Goal: Task Accomplishment & Management: Use online tool/utility

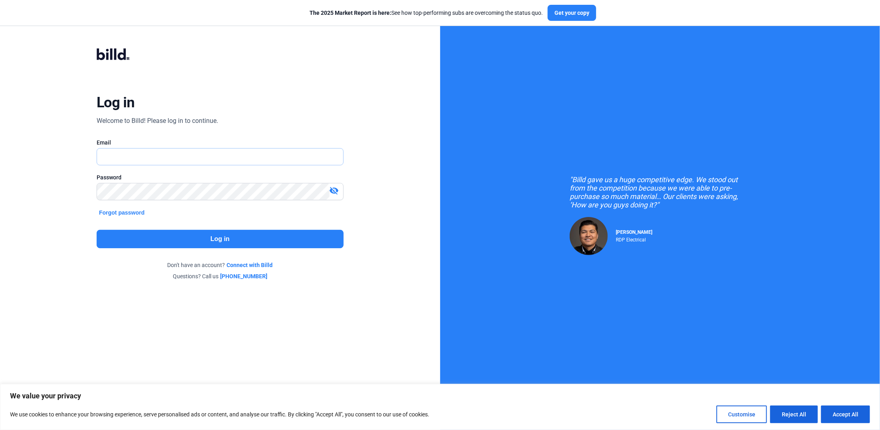
click at [145, 156] on input "text" at bounding box center [220, 157] width 246 height 16
type input "[PERSON_NAME][EMAIL_ADDRESS][DOMAIN_NAME]"
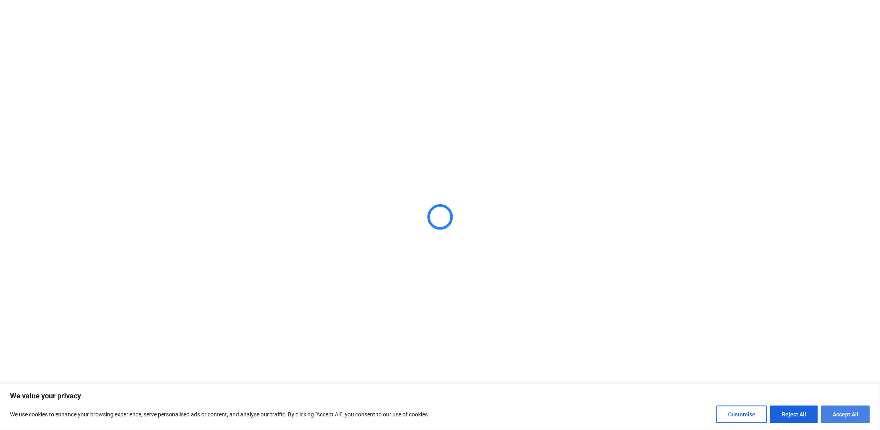
click at [843, 417] on button "Accept All" at bounding box center [845, 415] width 49 height 18
checkbox input "true"
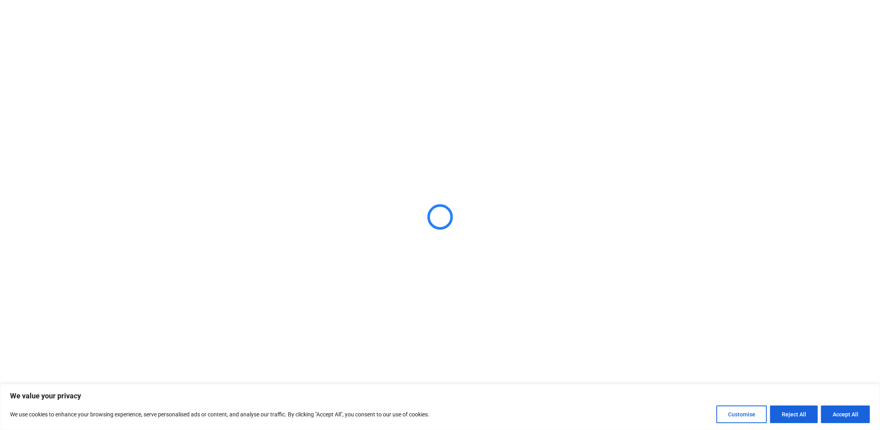
checkbox input "true"
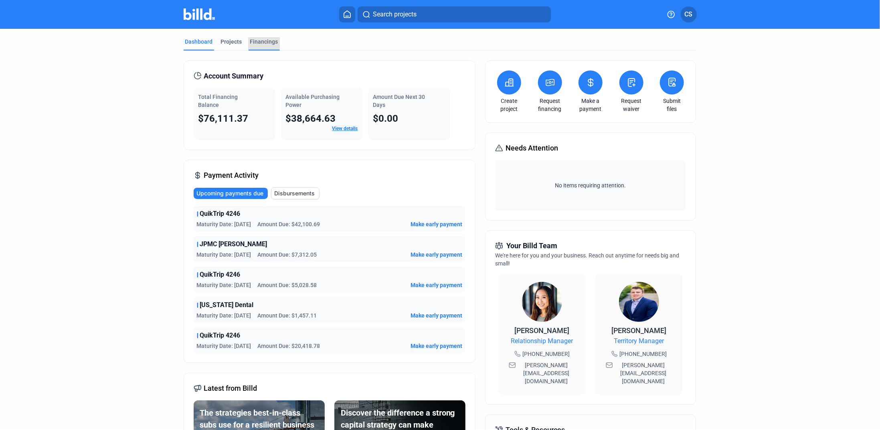
click at [257, 42] on div "Financings" at bounding box center [264, 42] width 28 height 8
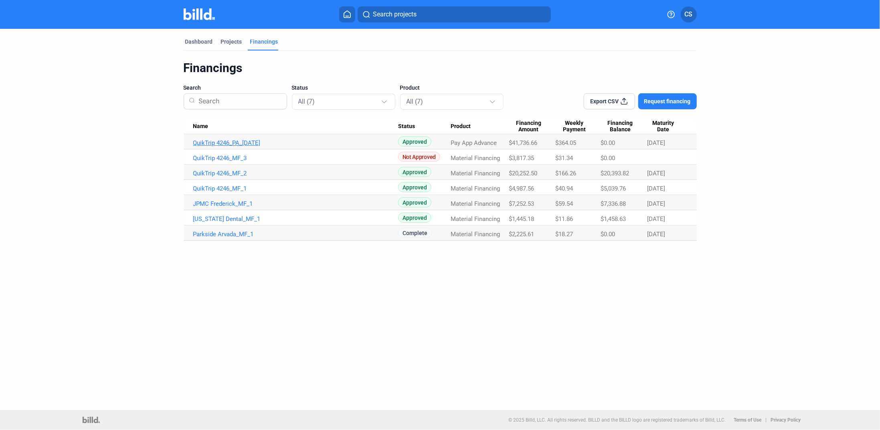
click at [243, 141] on link "QuikTrip 4246_PA_[DATE]" at bounding box center [295, 142] width 205 height 7
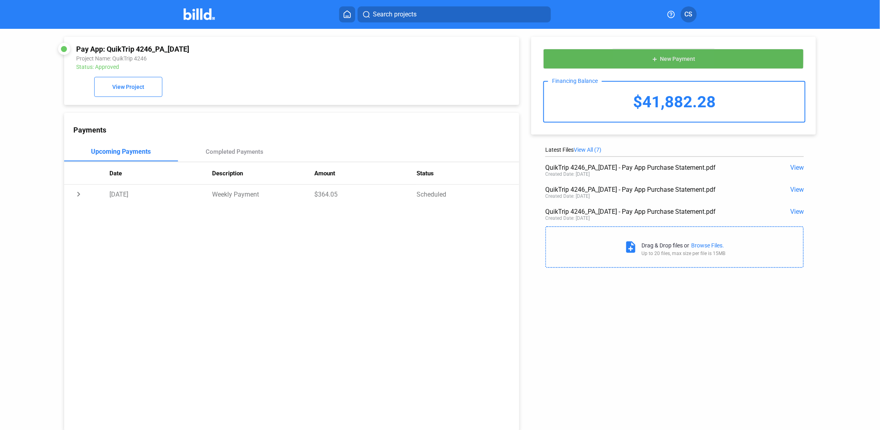
click at [655, 55] on button "add New Payment" at bounding box center [673, 59] width 261 height 20
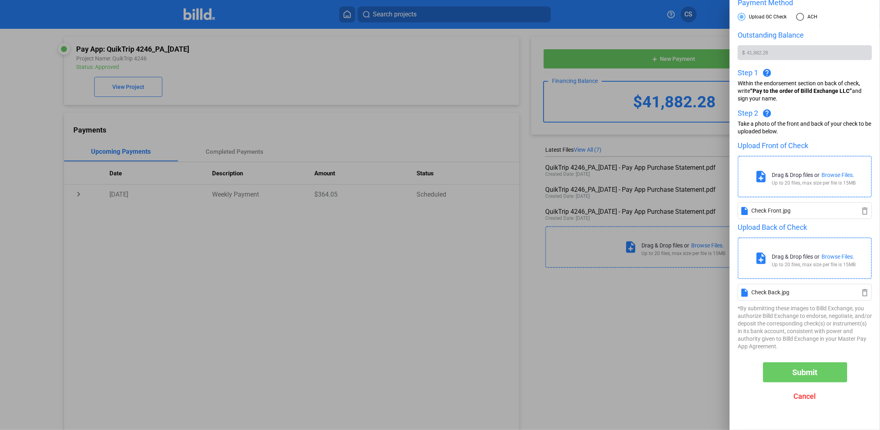
scroll to position [50, 0]
click at [798, 370] on span "Submit" at bounding box center [804, 373] width 25 height 10
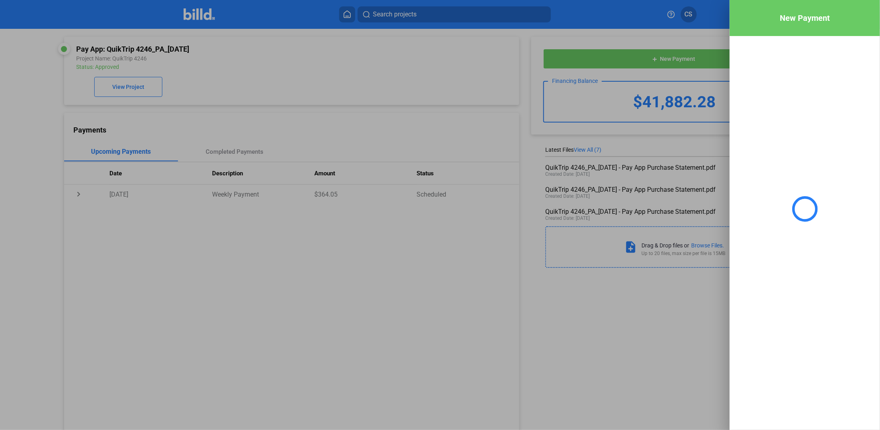
scroll to position [0, 0]
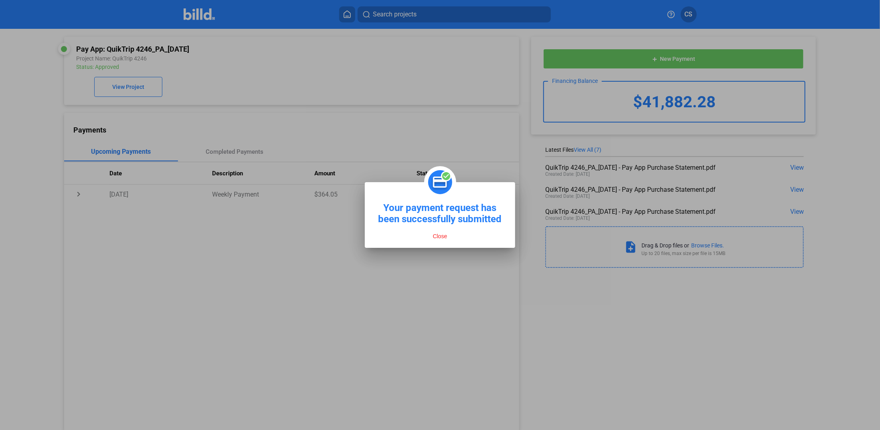
click at [445, 235] on button "Close" at bounding box center [439, 236] width 19 height 7
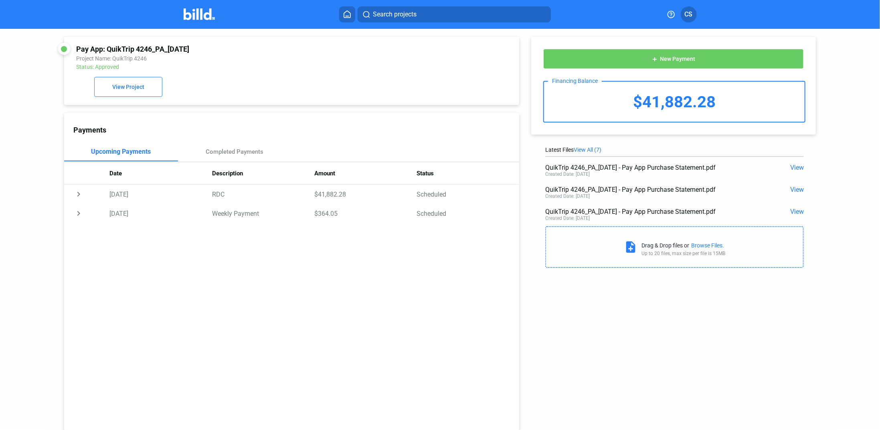
click at [685, 16] on span "CS" at bounding box center [689, 15] width 8 height 10
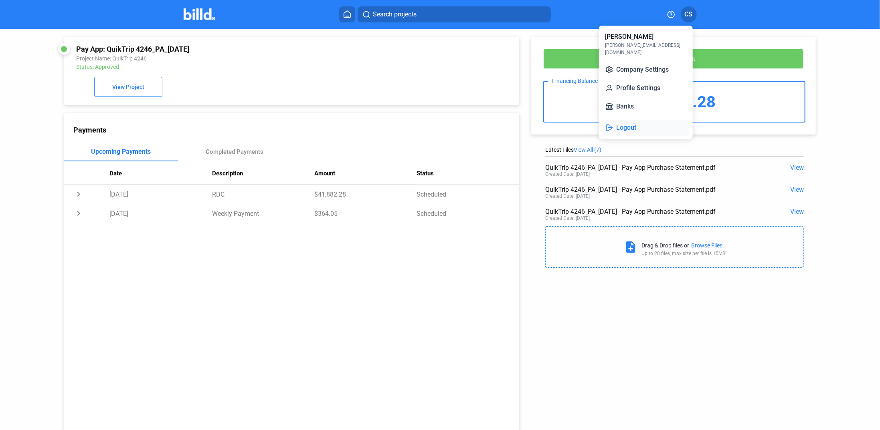
click at [626, 120] on button "Logout" at bounding box center [645, 128] width 87 height 16
